Goal: Information Seeking & Learning: Learn about a topic

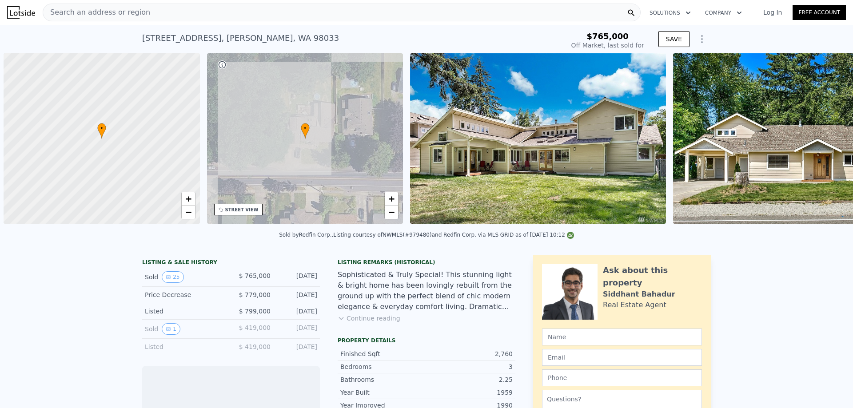
scroll to position [0, 4]
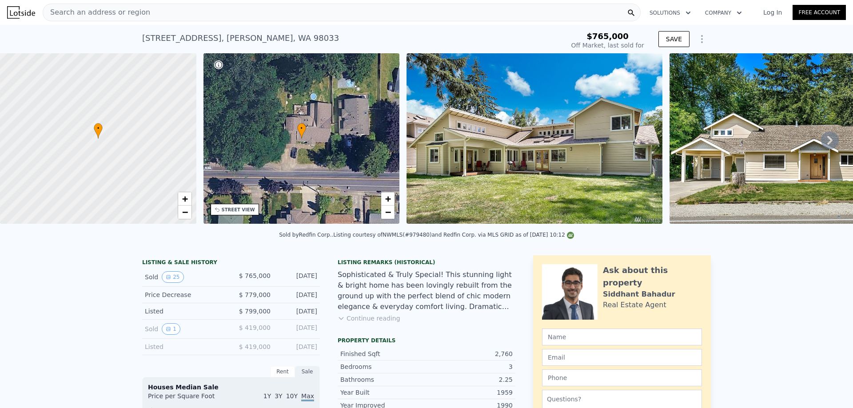
type input "$ 1,729,000"
type input "$ 740,482"
click at [241, 16] on div "Search an address or region" at bounding box center [342, 13] width 598 height 18
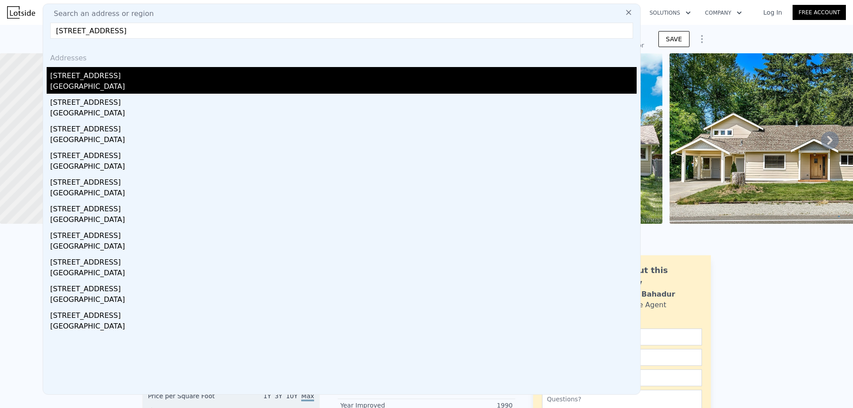
type input "[STREET_ADDRESS]"
click at [164, 77] on div "[STREET_ADDRESS]" at bounding box center [343, 74] width 587 height 14
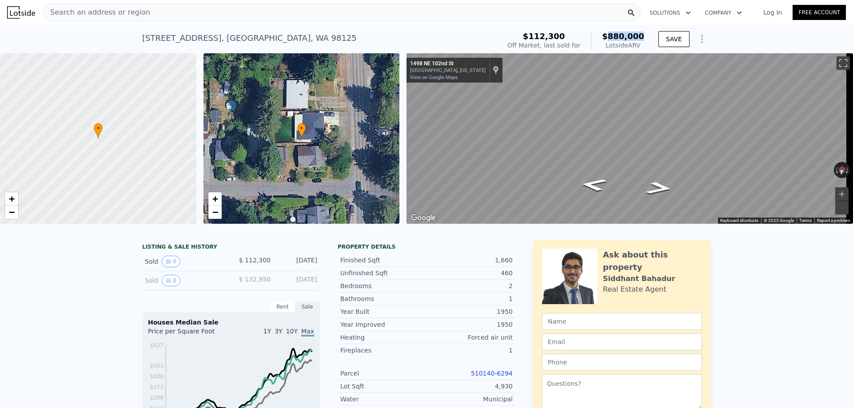
drag, startPoint x: 641, startPoint y: 35, endPoint x: 613, endPoint y: 35, distance: 28.4
click at [613, 35] on span "$880,000" at bounding box center [623, 36] width 42 height 9
copy span "880,000"
drag, startPoint x: 289, startPoint y: 40, endPoint x: 136, endPoint y: 41, distance: 152.9
click at [136, 41] on div "[STREET_ADDRESS] Sold [DATE] for $112,300 (~ARV $880k ) $112,300 Off Market, la…" at bounding box center [426, 39] width 853 height 28
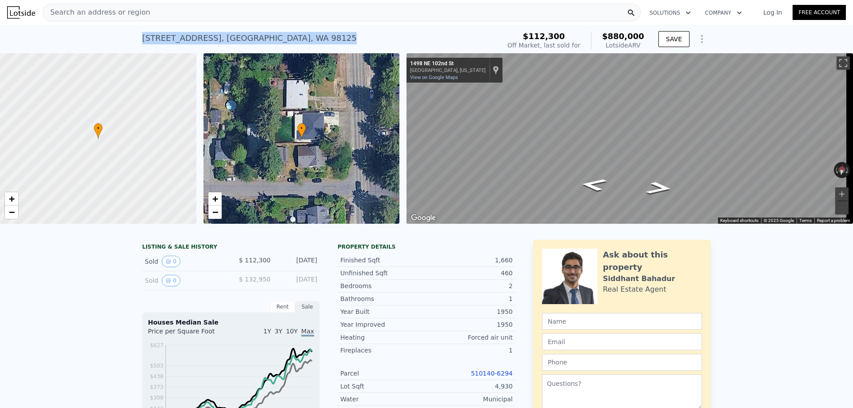
copy div "[STREET_ADDRESS]"
drag, startPoint x: 647, startPoint y: 36, endPoint x: 615, endPoint y: 38, distance: 32.1
click at [615, 38] on div "$112,300 Off Market, last sold for $880,000 Lotside ARV SAVE" at bounding box center [607, 40] width 207 height 25
copy span "880,000"
click at [210, 11] on div "Search an address or region" at bounding box center [342, 13] width 598 height 18
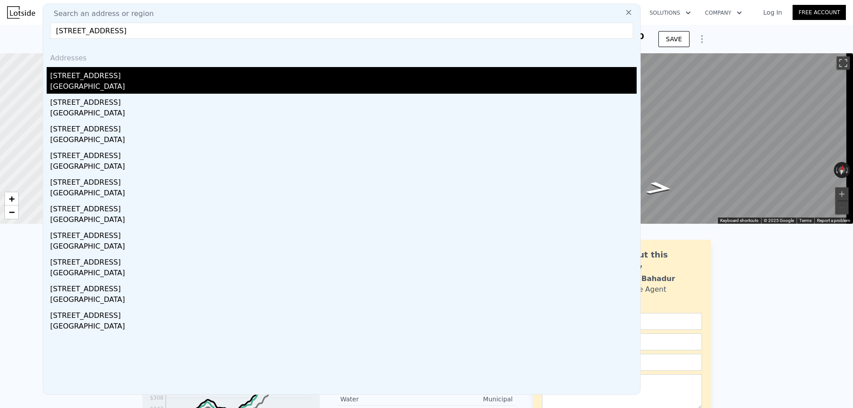
type input "[STREET_ADDRESS]"
click at [137, 78] on div "[STREET_ADDRESS]" at bounding box center [343, 74] width 587 height 14
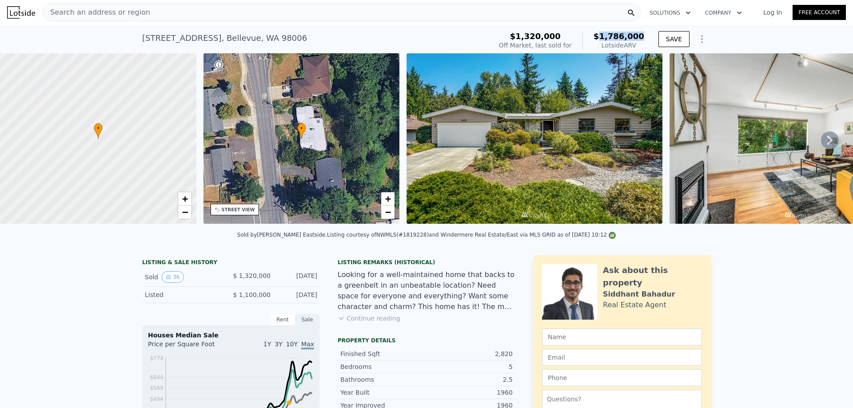
drag, startPoint x: 644, startPoint y: 35, endPoint x: 608, endPoint y: 38, distance: 36.1
click at [608, 38] on div "$1,320,000 Off Market, last sold for $1,786,000 Lotside ARV" at bounding box center [572, 40] width 152 height 25
copy span "1,786,000"
click at [181, 14] on div "Search an address or region" at bounding box center [342, 13] width 598 height 18
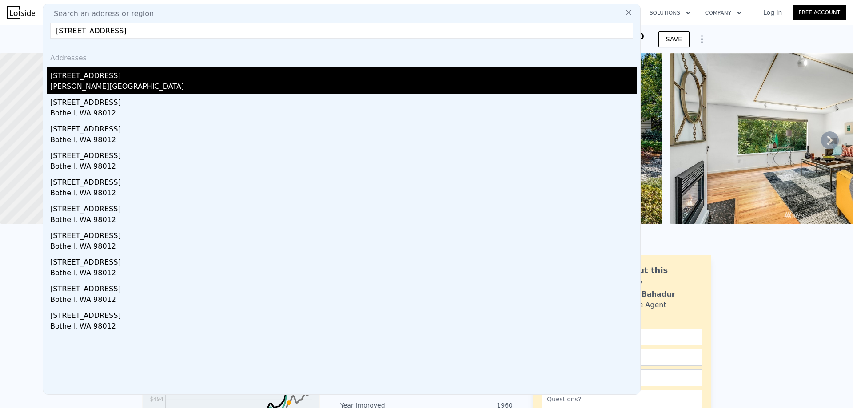
type input "[STREET_ADDRESS]"
click at [123, 84] on div "[PERSON_NAME][GEOGRAPHIC_DATA]" at bounding box center [343, 87] width 587 height 12
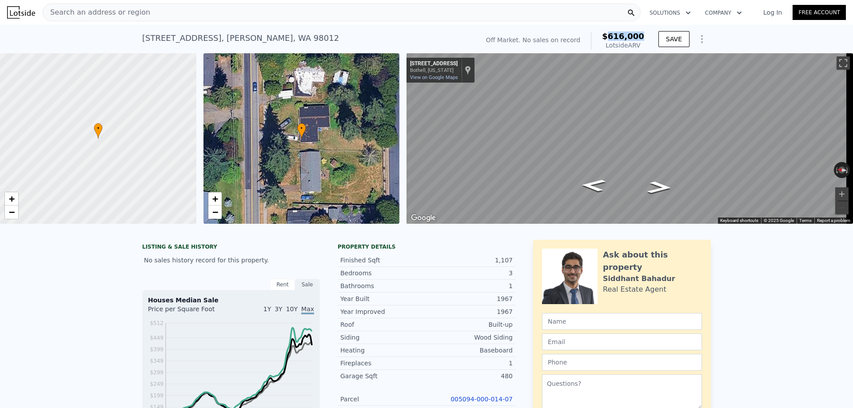
drag, startPoint x: 644, startPoint y: 40, endPoint x: 615, endPoint y: 36, distance: 29.6
click at [615, 36] on div "Off Market. No sales on record $616,000 Lotside ARV" at bounding box center [565, 40] width 165 height 25
copy span "616,000"
click at [110, 11] on span "Search an address or region" at bounding box center [96, 12] width 107 height 11
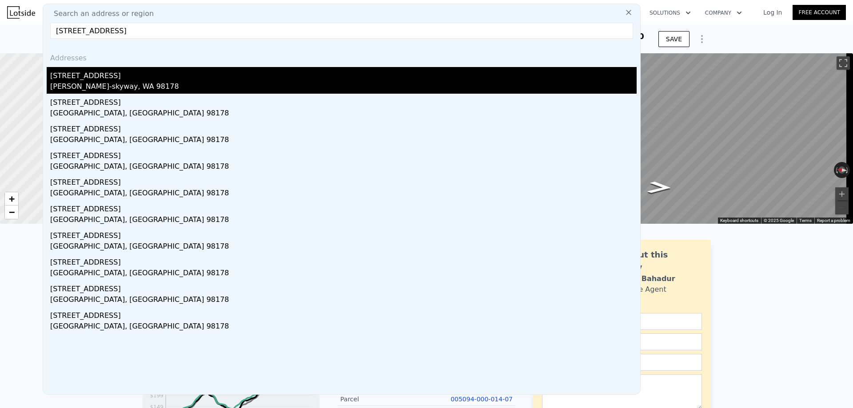
type input "[STREET_ADDRESS]"
click at [185, 87] on div "[PERSON_NAME]-skyway, WA 98178" at bounding box center [343, 87] width 587 height 12
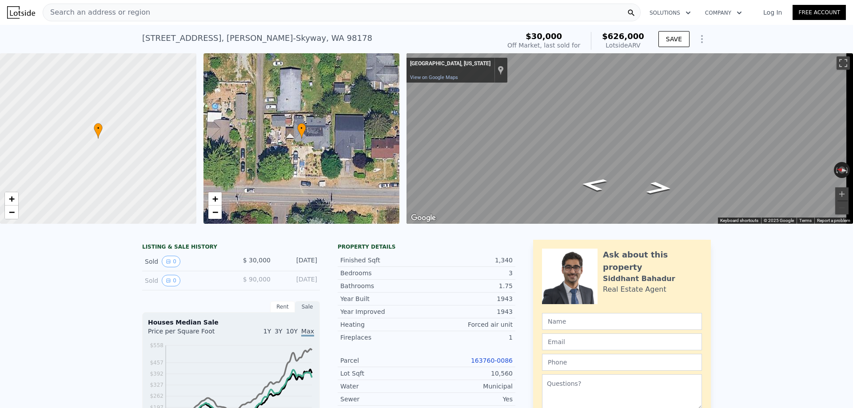
click at [172, 13] on div "Search an address or region" at bounding box center [342, 13] width 598 height 18
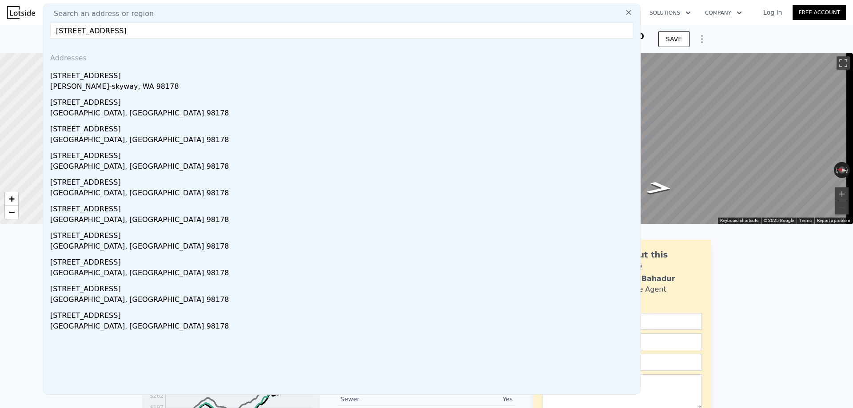
type input "[STREET_ADDRESS]"
click at [733, 32] on div "[STREET_ADDRESS] Sold [DATE] for $30k (~ARV $626k ) $30,000 Off Market, last so…" at bounding box center [426, 39] width 853 height 28
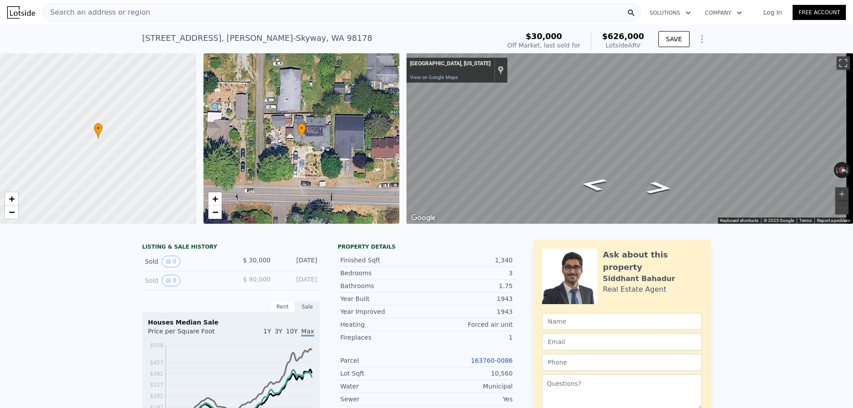
click at [184, 12] on div "Search an address or region" at bounding box center [342, 13] width 598 height 18
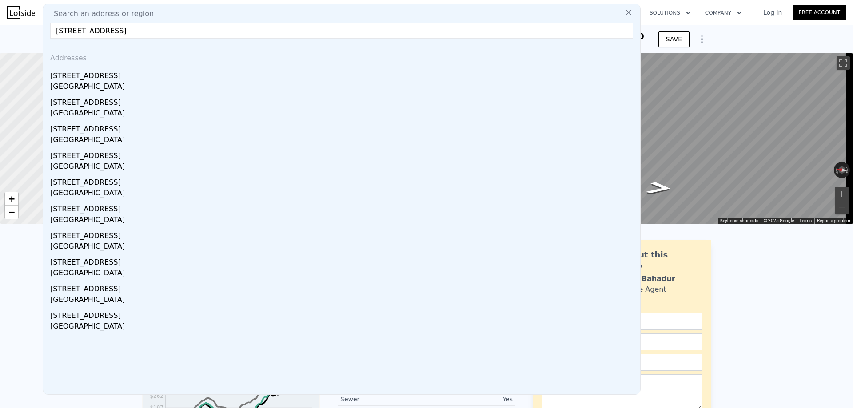
type input "[STREET_ADDRESS]"
click at [183, 78] on div "[STREET_ADDRESS]" at bounding box center [343, 74] width 587 height 14
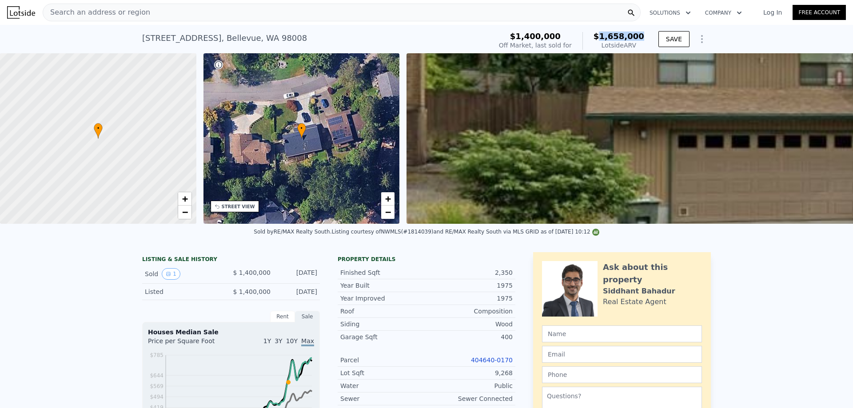
drag, startPoint x: 647, startPoint y: 37, endPoint x: 606, endPoint y: 36, distance: 40.5
click at [606, 36] on div "$1,400,000 Off Market, last sold for $1,658,000 Lotside ARV" at bounding box center [572, 40] width 152 height 25
copy span "1,658,000"
click at [181, 17] on div "Search an address or region" at bounding box center [342, 13] width 598 height 18
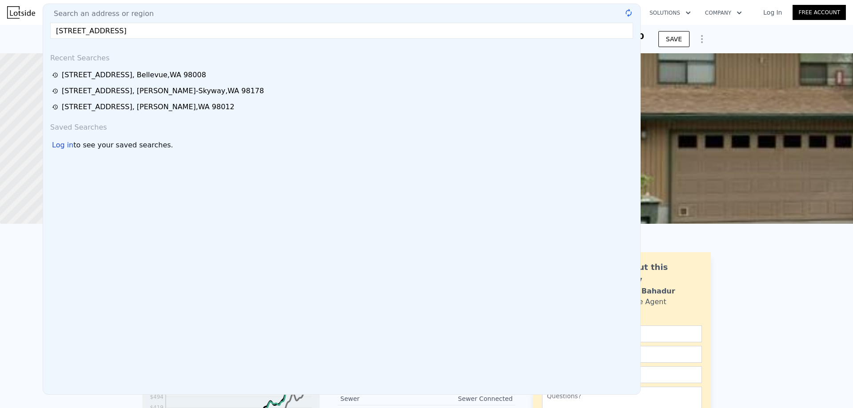
click at [197, 29] on input "[STREET_ADDRESS]" at bounding box center [341, 31] width 583 height 16
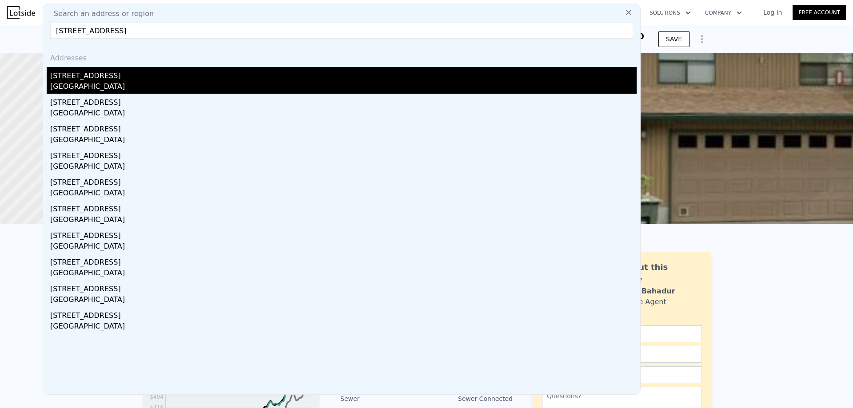
type input "[STREET_ADDRESS]"
click at [137, 80] on div "[STREET_ADDRESS]" at bounding box center [343, 74] width 587 height 14
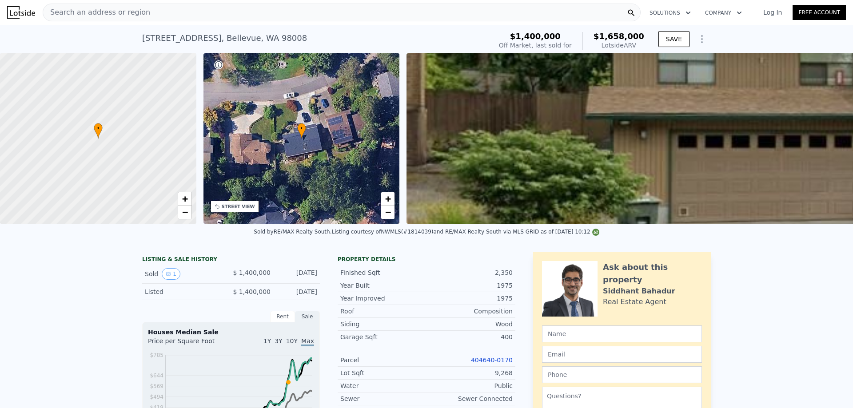
type input "4"
type input "1"
type input "2.25"
type input "1210"
type input "1980"
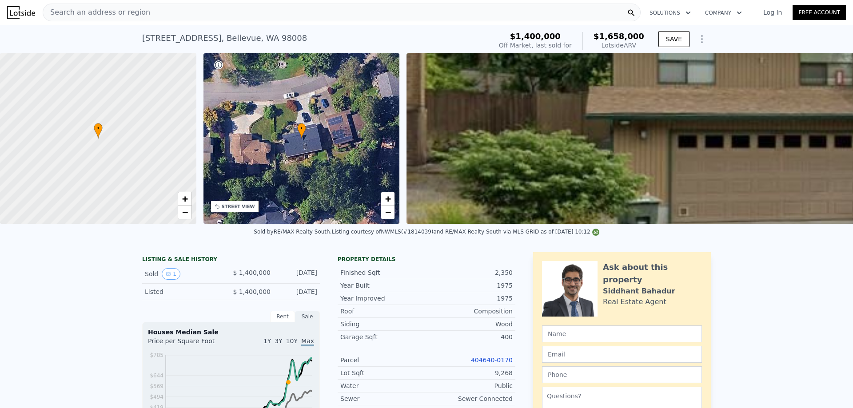
type input "7223"
type input "11070"
type input "$ 2,964,000"
type input "$ 2,508,987"
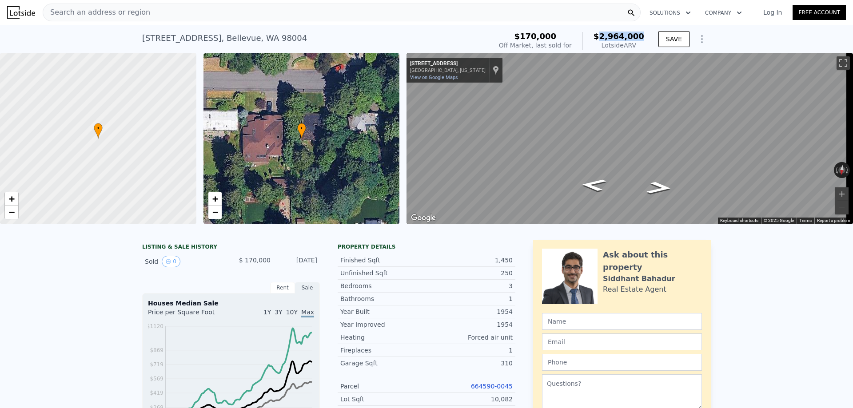
drag, startPoint x: 645, startPoint y: 36, endPoint x: 607, endPoint y: 40, distance: 38.5
click at [607, 40] on div "$170,000 Off Market, last sold for $2,964,000 Lotside ARV" at bounding box center [572, 40] width 152 height 25
copy span "2,964,000"
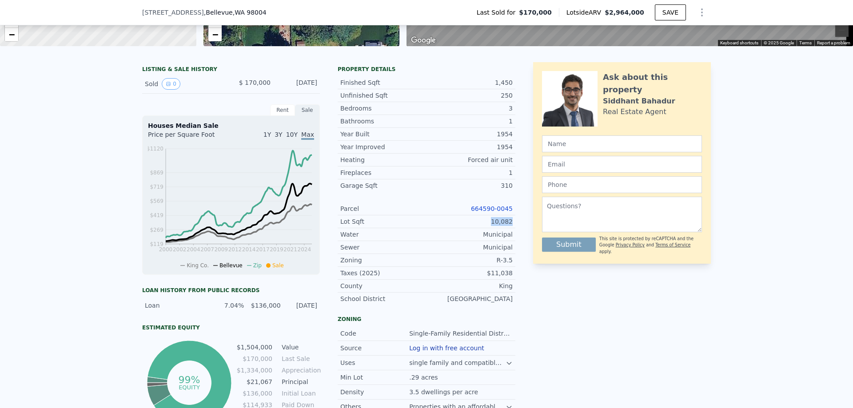
drag, startPoint x: 517, startPoint y: 228, endPoint x: 489, endPoint y: 229, distance: 28.5
click at [489, 229] on div "LISTING & SALE HISTORY Sold 0 $ 170,000 [DATE] Rent Sale Rent over time Price p…" at bounding box center [426, 244] width 569 height 365
copy div "10,082"
click at [256, 13] on div "[STREET_ADDRESS] Last Sold for $170,000 Lotside ARV $2,964,000 SAVE" at bounding box center [426, 12] width 569 height 25
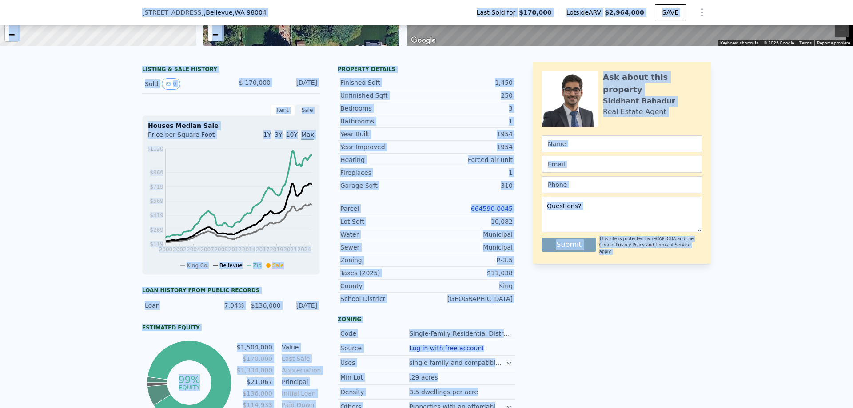
click at [254, 11] on div "[STREET_ADDRESS] Last Sold for $170,000 Lotside ARV $2,964,000 SAVE" at bounding box center [426, 12] width 569 height 25
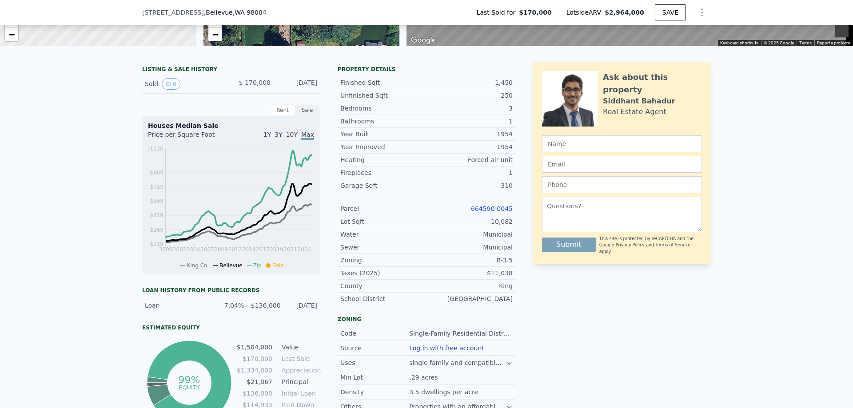
click at [248, 9] on div "[STREET_ADDRESS]" at bounding box center [208, 12] width 132 height 9
click at [240, 11] on span ", WA 98004" at bounding box center [250, 12] width 34 height 7
click at [243, 12] on span ", WA 98004" at bounding box center [250, 12] width 34 height 7
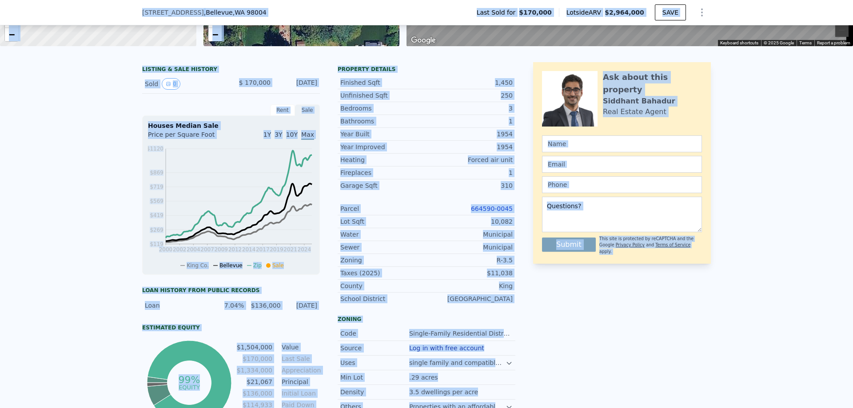
click at [243, 12] on span ", WA 98004" at bounding box center [250, 12] width 34 height 7
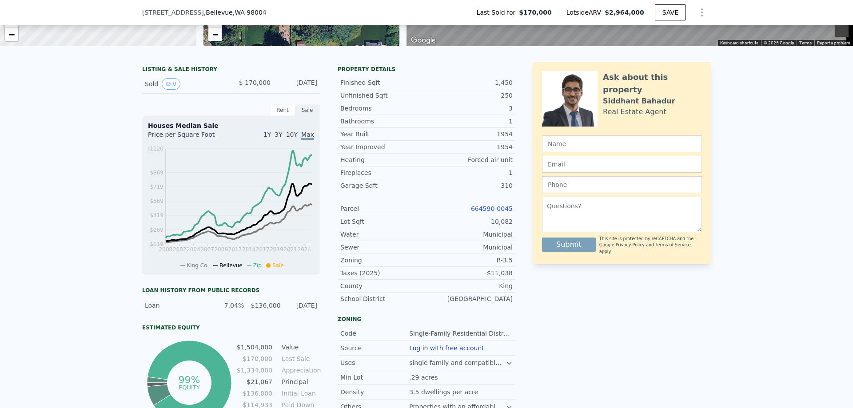
click at [250, 12] on div "[STREET_ADDRESS]" at bounding box center [208, 12] width 132 height 9
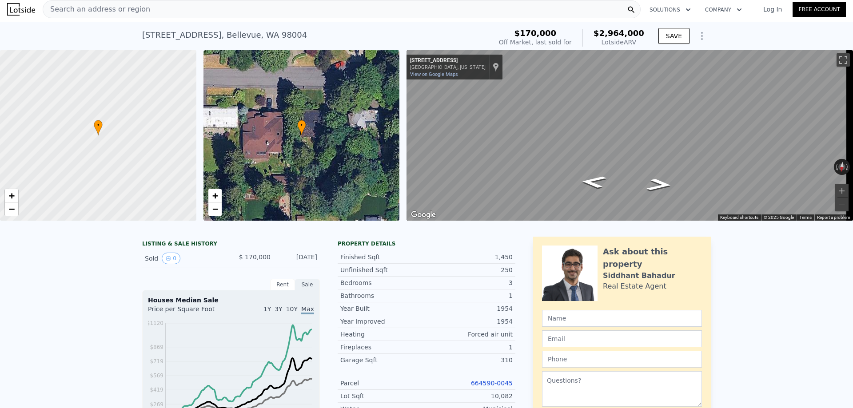
scroll to position [0, 0]
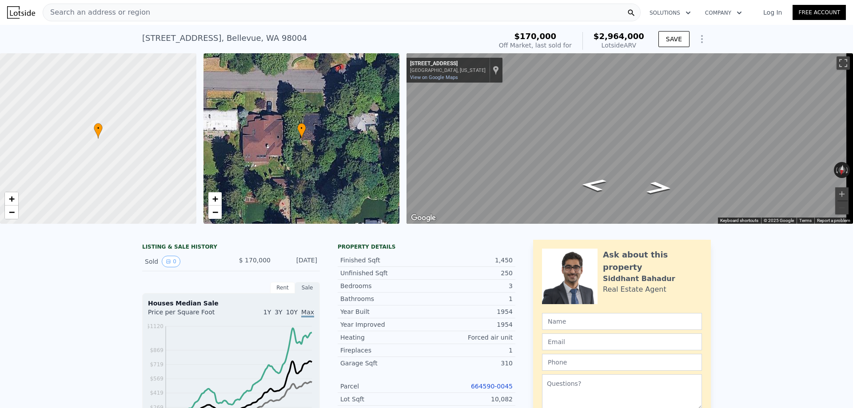
click at [189, 6] on div "Search an address or region" at bounding box center [342, 13] width 598 height 18
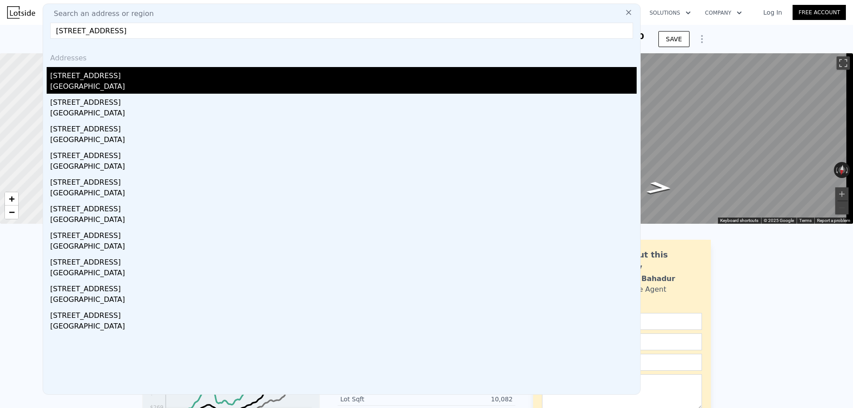
type input "[STREET_ADDRESS]"
click at [104, 82] on div "[GEOGRAPHIC_DATA]" at bounding box center [343, 87] width 587 height 12
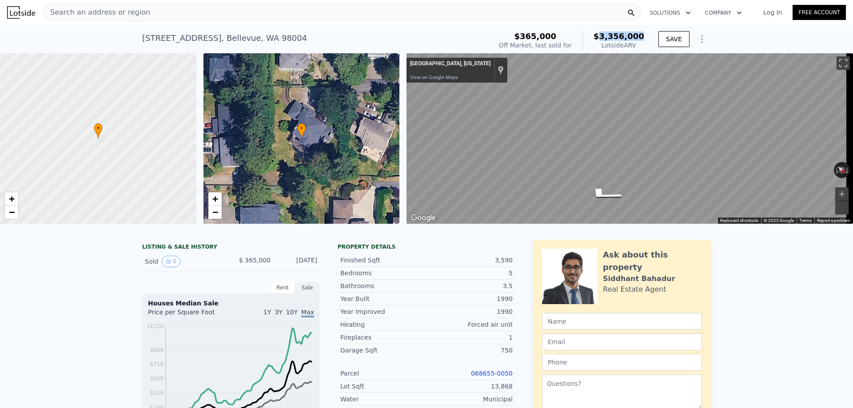
drag, startPoint x: 643, startPoint y: 33, endPoint x: 606, endPoint y: 35, distance: 36.9
click at [606, 35] on span "$3,356,000" at bounding box center [619, 36] width 51 height 9
copy span "3,356,000"
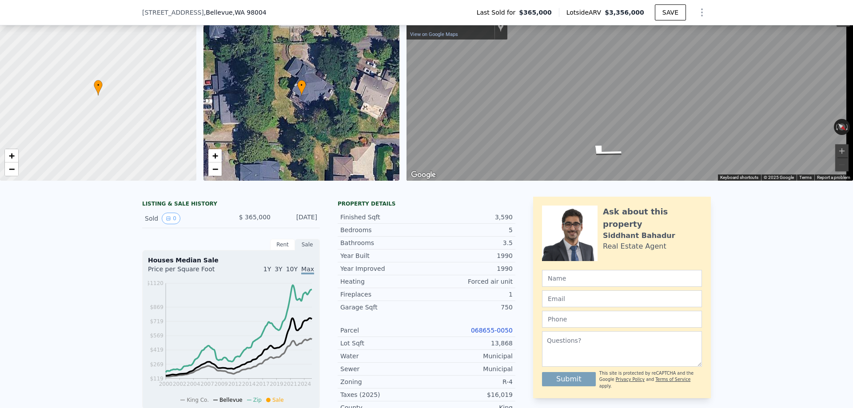
scroll to position [86, 0]
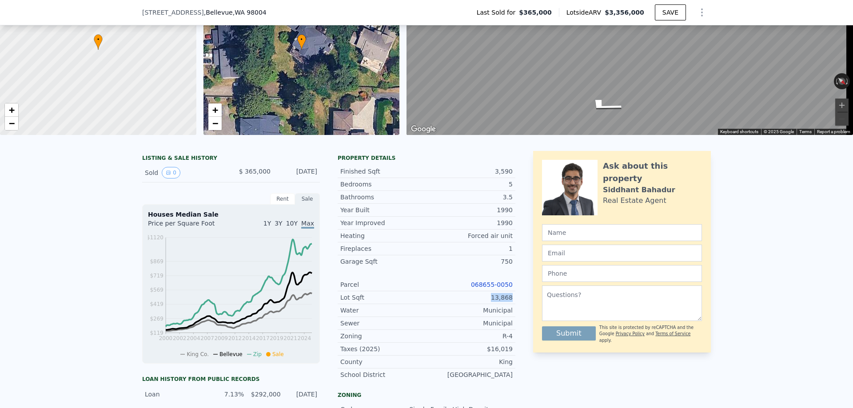
drag, startPoint x: 514, startPoint y: 307, endPoint x: 492, endPoint y: 306, distance: 21.8
click at [492, 306] on div "LISTING & SALE HISTORY Sold 0 $ 365,000 [DATE] Rent Sale Rent over time Price p…" at bounding box center [426, 333] width 569 height 365
copy div "13,868"
click at [204, 14] on span ", [GEOGRAPHIC_DATA]" at bounding box center [235, 12] width 63 height 9
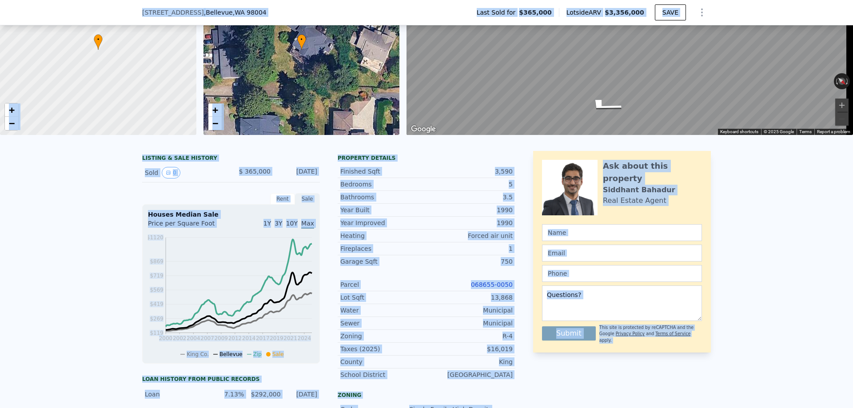
click at [218, 18] on div "[STREET_ADDRESS] Last Sold for $365,000 Lotside ARV $3,356,000 SAVE" at bounding box center [426, 12] width 569 height 25
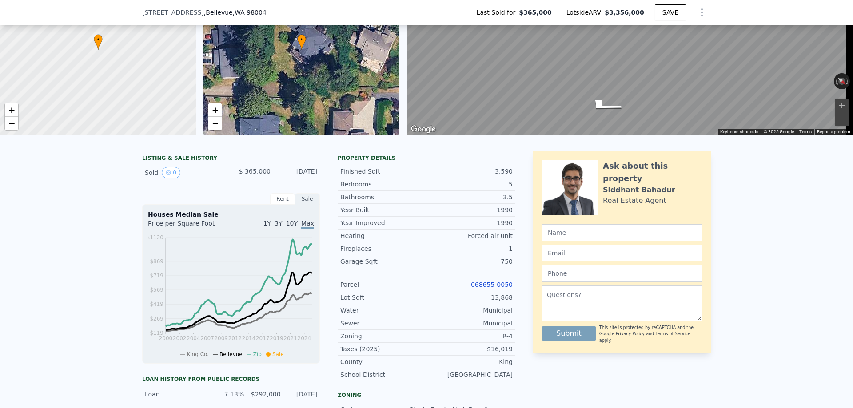
click at [233, 12] on span ", WA 98004" at bounding box center [250, 12] width 34 height 7
click at [234, 11] on span ", WA 98004" at bounding box center [250, 12] width 34 height 7
click at [262, 11] on div "[STREET_ADDRESS] Last Sold for $365,000 Lotside ARV $3,356,000 SAVE" at bounding box center [426, 12] width 569 height 25
click at [257, 9] on div "[STREET_ADDRESS] Last Sold for $365,000 Lotside ARV $3,356,000 SAVE" at bounding box center [426, 12] width 569 height 25
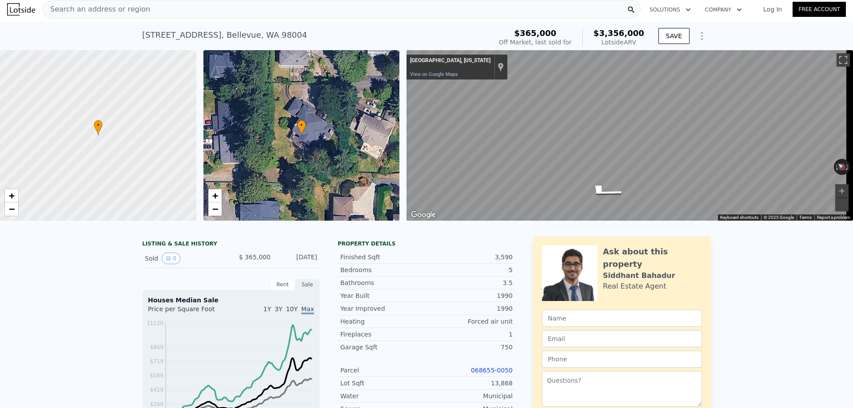
scroll to position [0, 0]
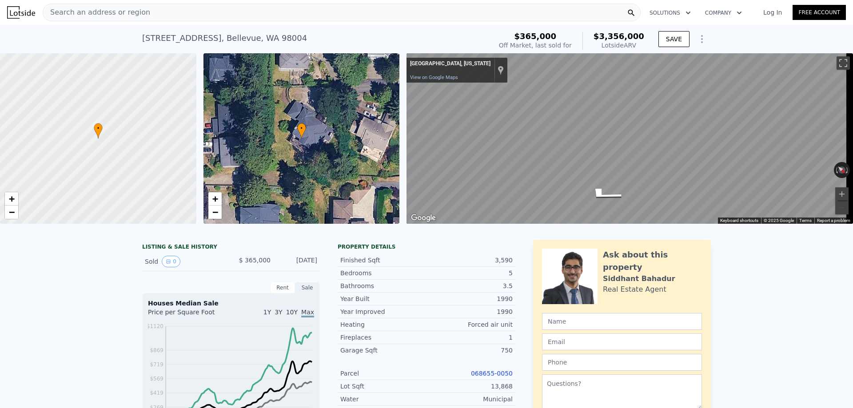
click at [226, 3] on div "Search an address or region Solutions Company Open main menu Log In Free Account" at bounding box center [426, 12] width 839 height 21
click at [221, 12] on div "Search an address or region" at bounding box center [342, 13] width 598 height 18
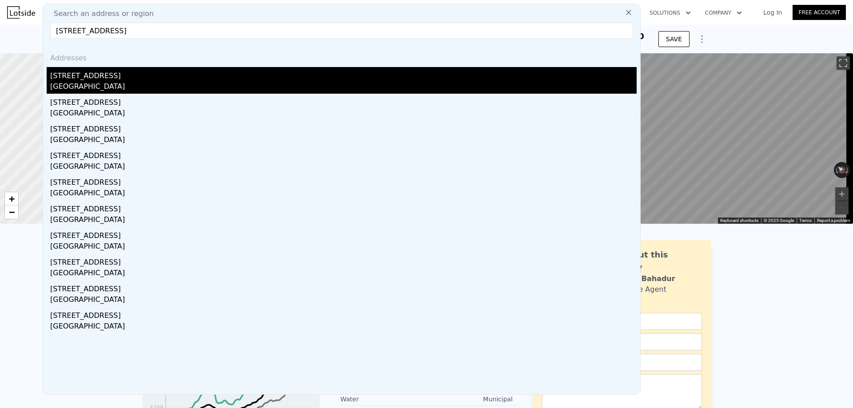
type input "[STREET_ADDRESS]"
click at [117, 80] on div "[STREET_ADDRESS]" at bounding box center [343, 74] width 587 height 14
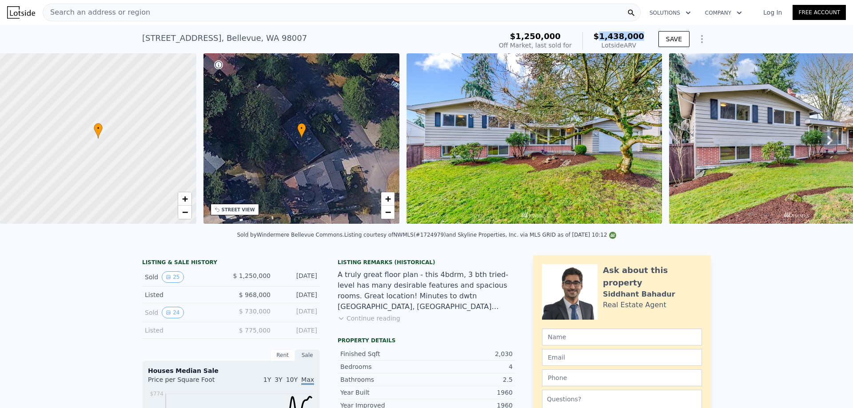
drag, startPoint x: 644, startPoint y: 38, endPoint x: 608, endPoint y: 37, distance: 36.0
click at [608, 37] on div "$1,250,000 Off Market, last sold for $1,438,000 Lotside ARV" at bounding box center [572, 40] width 152 height 25
click at [218, 13] on div "Search an address or region" at bounding box center [342, 13] width 598 height 18
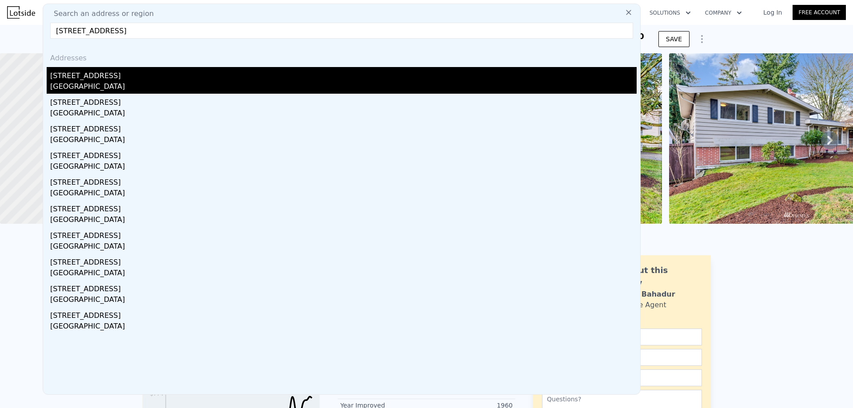
type input "[STREET_ADDRESS]"
click at [190, 81] on div "[STREET_ADDRESS]" at bounding box center [343, 74] width 587 height 14
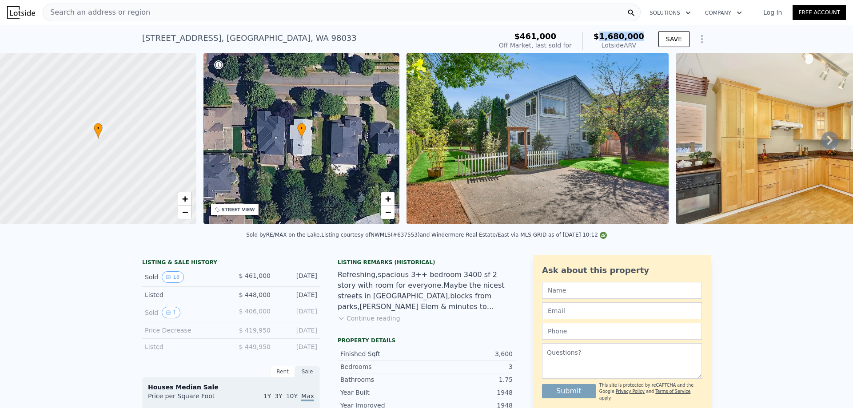
drag, startPoint x: 648, startPoint y: 38, endPoint x: 609, endPoint y: 37, distance: 39.1
click at [609, 37] on div "$461,000 Off Market, last sold for $1,680,000 Lotside ARV SAVE" at bounding box center [604, 40] width 216 height 25
